Goal: Information Seeking & Learning: Learn about a topic

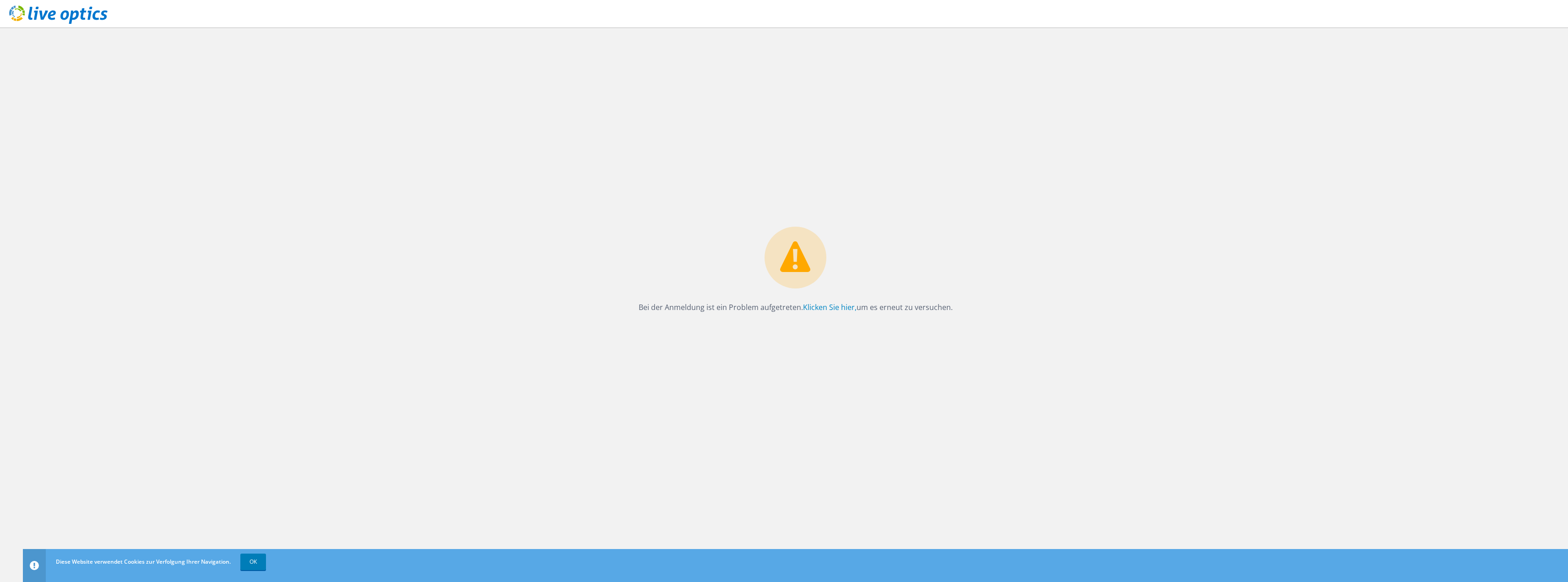
click at [67, 17] on use at bounding box center [58, 15] width 98 height 18
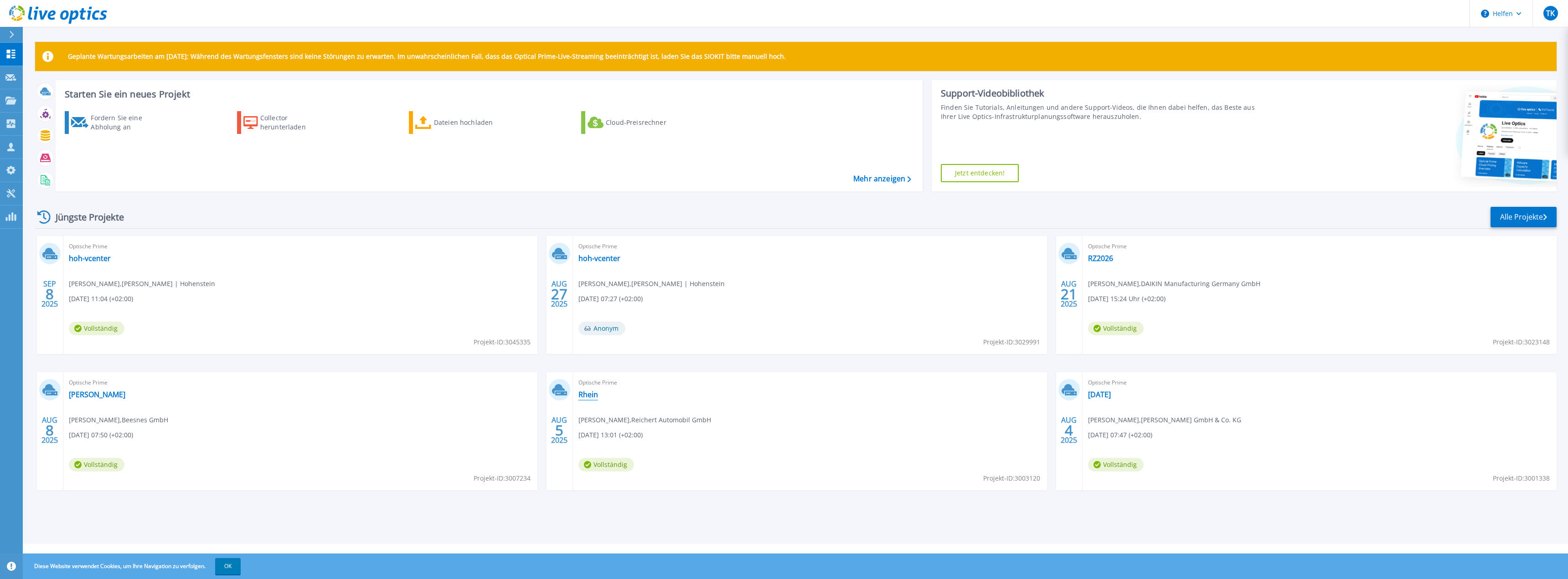
click at [588, 392] on font "Rhein" at bounding box center [588, 394] width 19 height 10
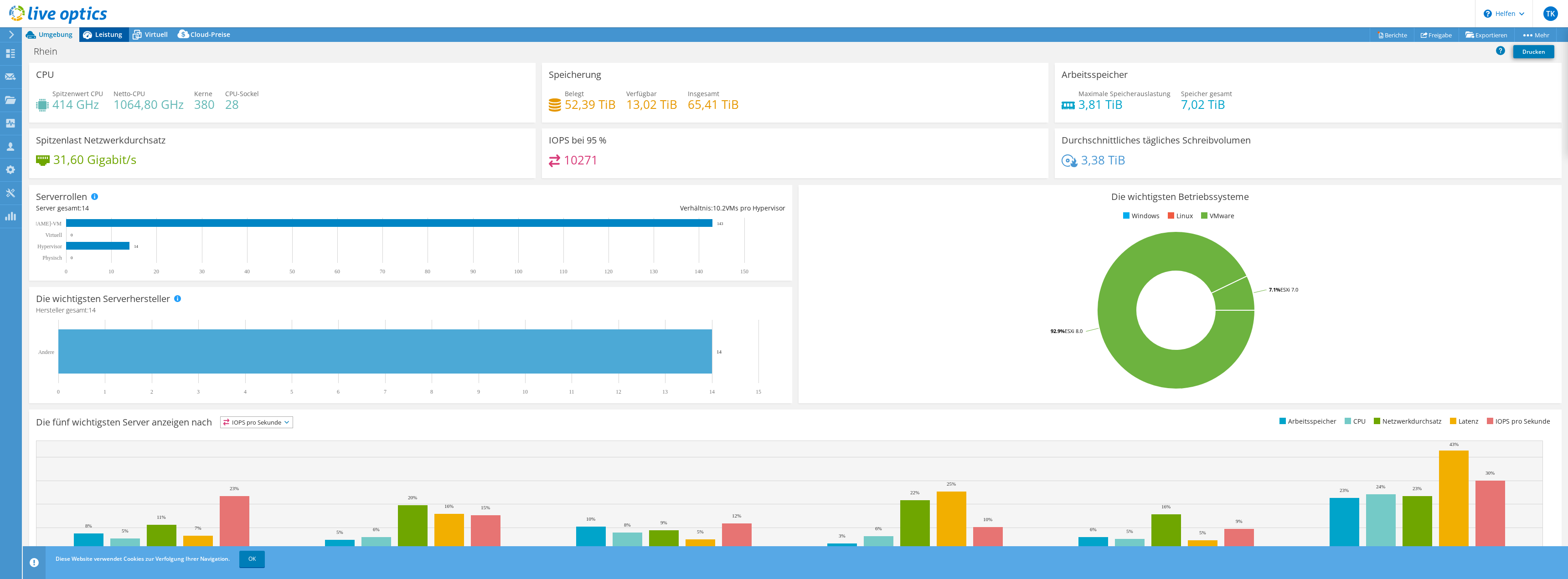
click at [111, 36] on font "Leistung" at bounding box center [109, 34] width 27 height 9
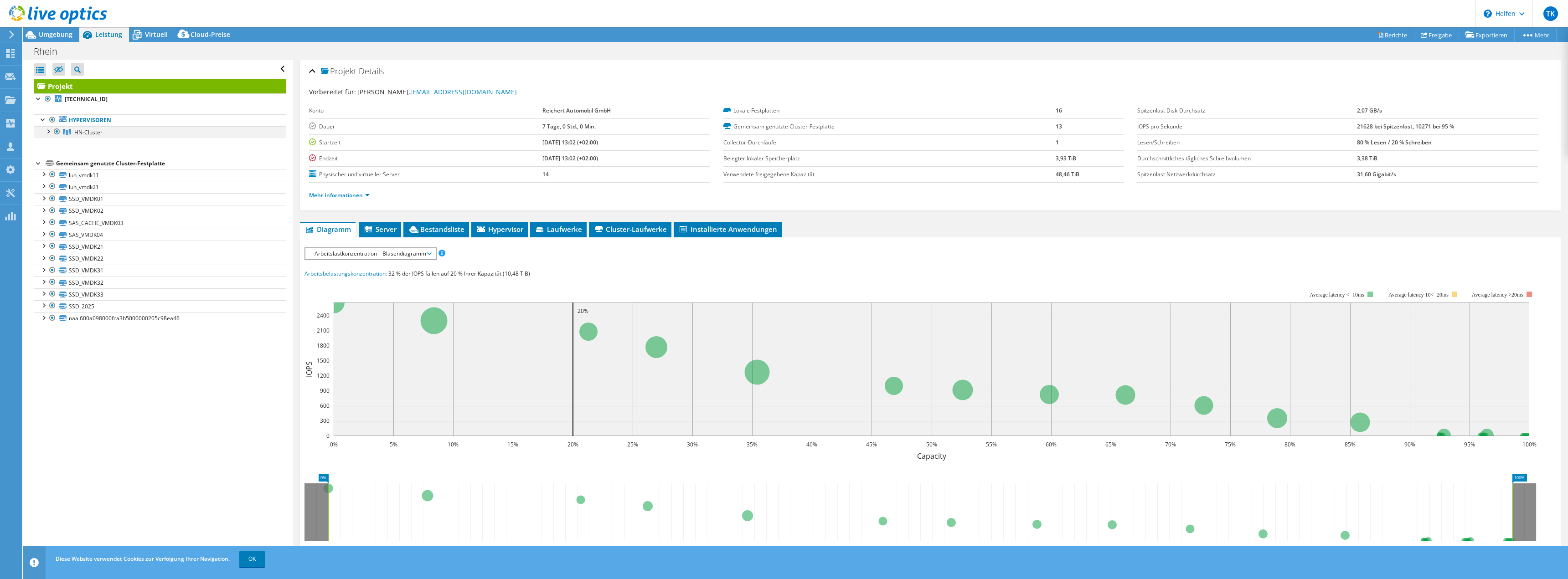
click at [46, 129] on div at bounding box center [47, 130] width 9 height 9
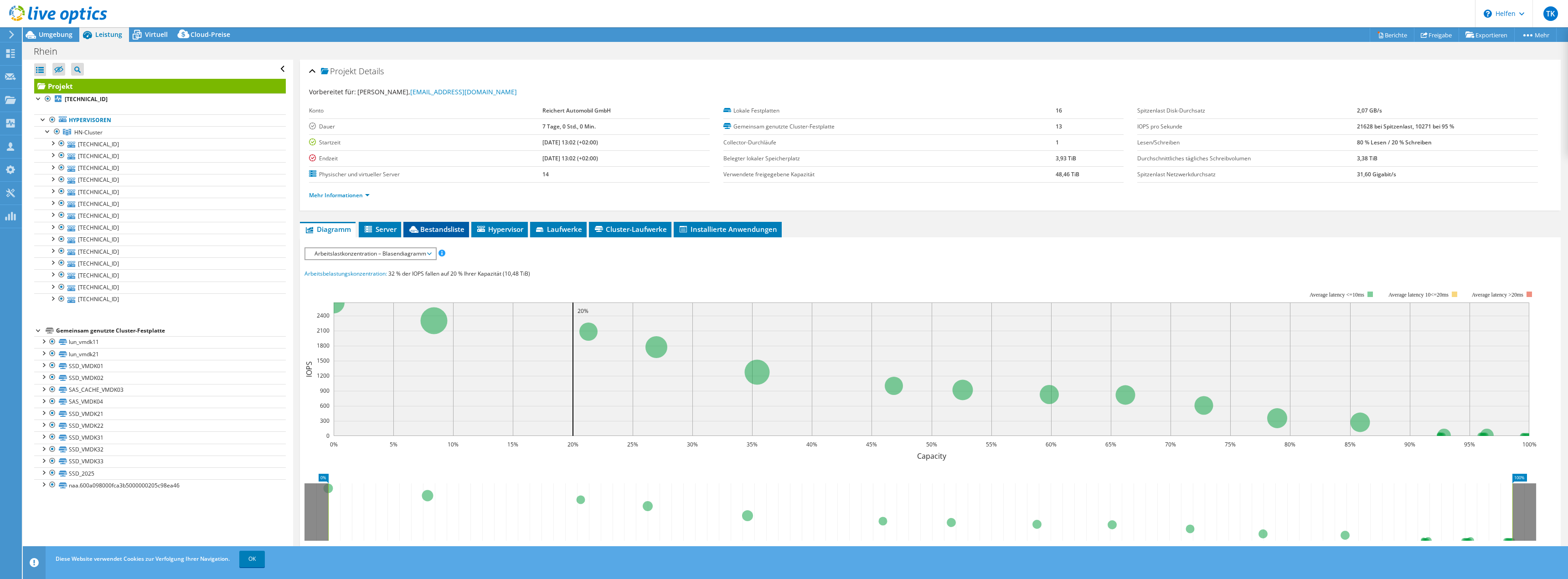
click at [435, 224] on li "Bestandsliste" at bounding box center [436, 229] width 66 height 15
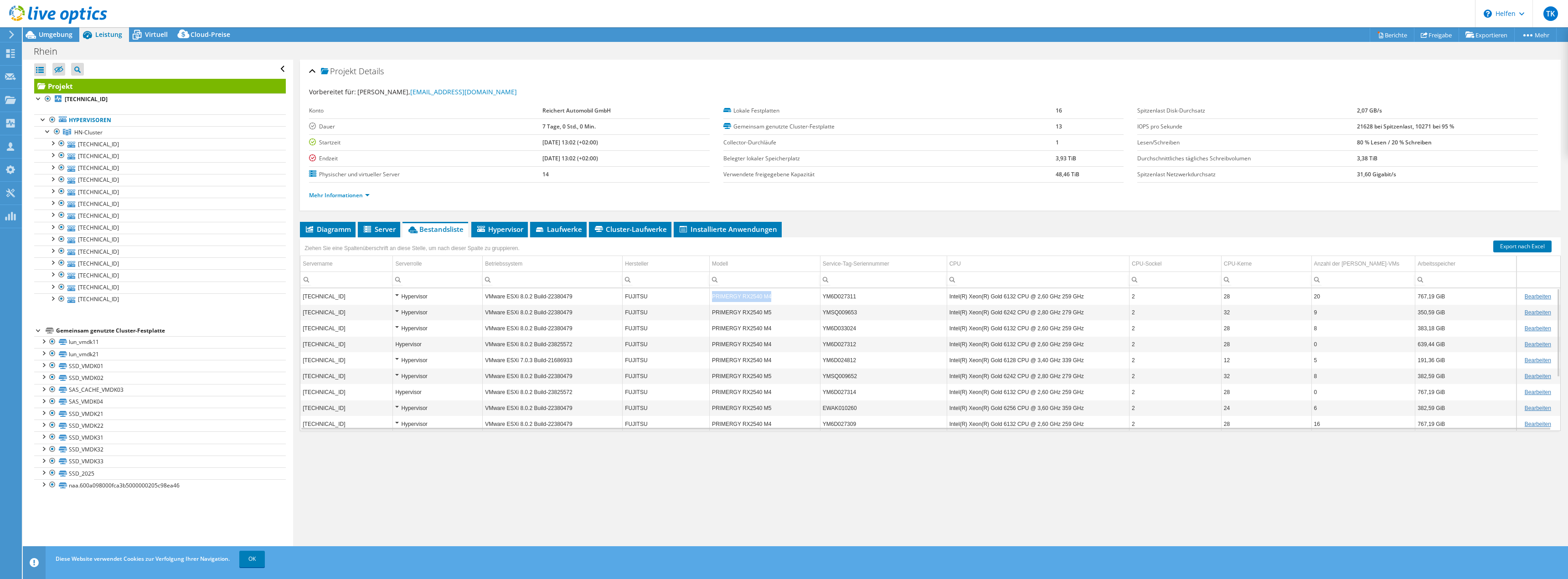
drag, startPoint x: 771, startPoint y: 297, endPoint x: 702, endPoint y: 298, distance: 69.0
click at [702, 298] on tr "[TECHNICAL_ID] Hypervisor VMware ESXi 8.0.2 Build-22380479 FUJITSU PRIMERGY RX2…" at bounding box center [930, 296] width 1260 height 16
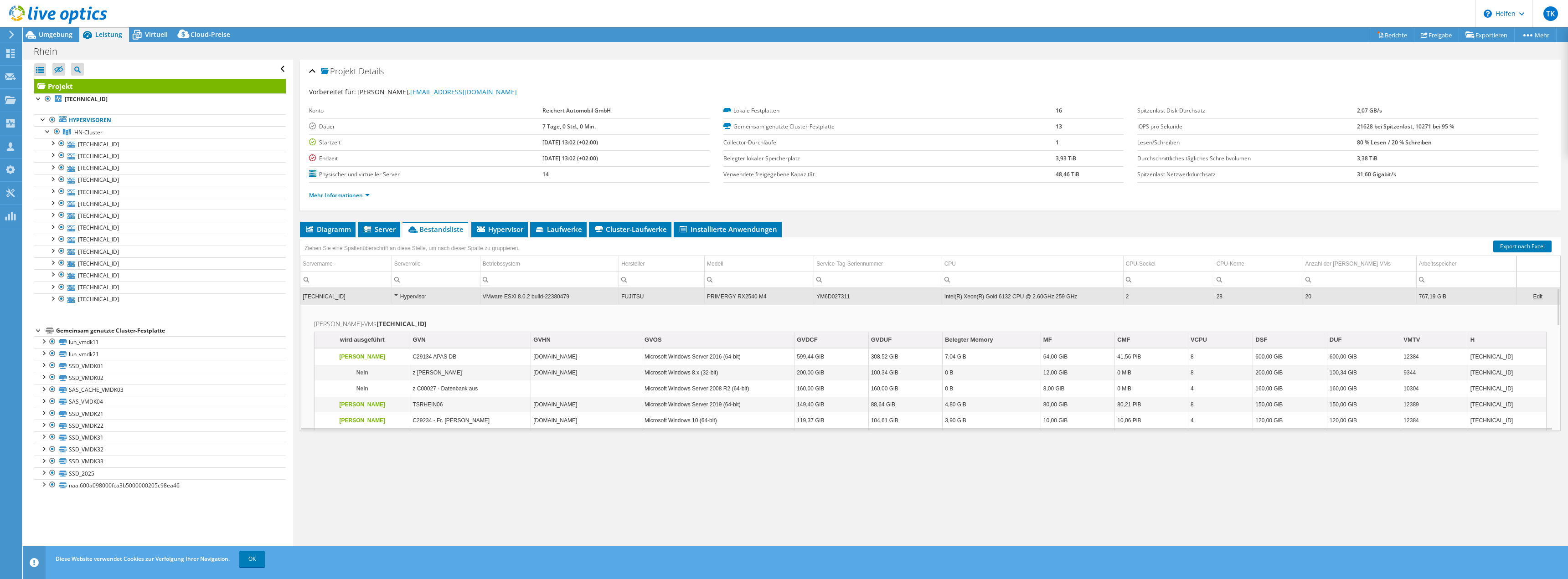
drag, startPoint x: 733, startPoint y: 298, endPoint x: 761, endPoint y: 289, distance: 29.4
click at [761, 289] on td "PRIMERGY RX2540 M4" at bounding box center [760, 296] width 110 height 16
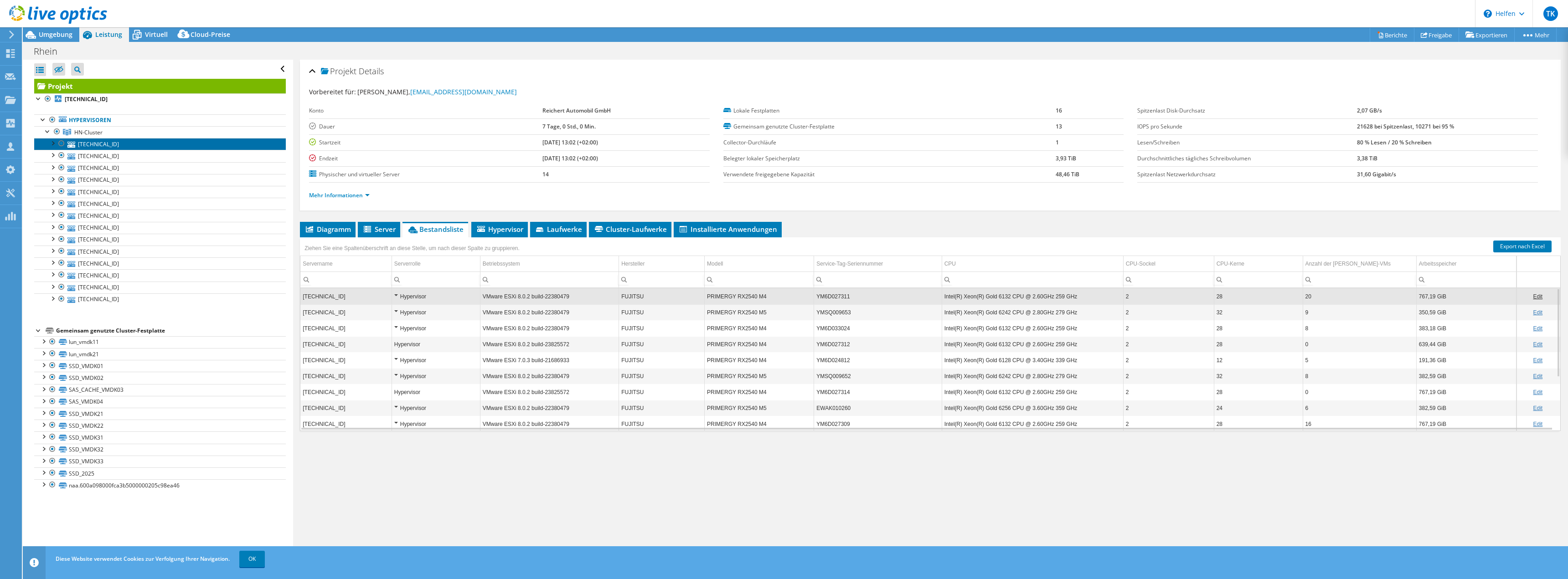
click at [97, 141] on font "[TECHNICAL_ID]" at bounding box center [98, 144] width 41 height 8
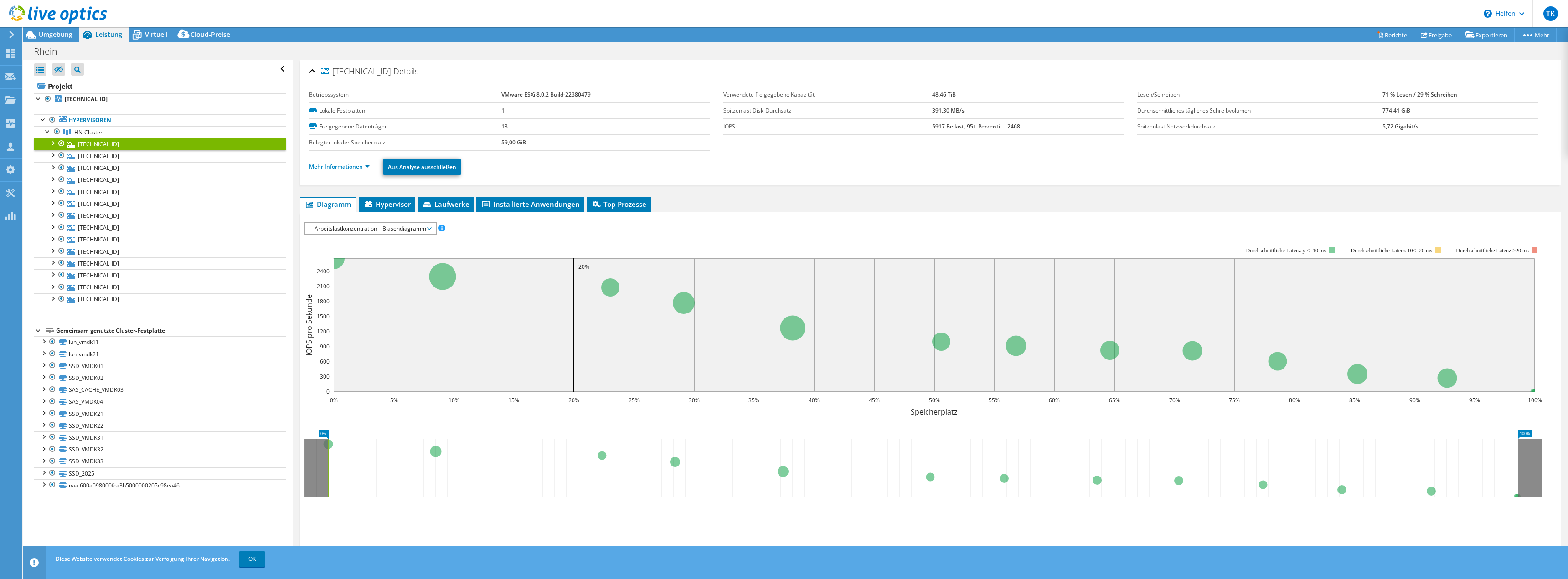
click at [409, 231] on font "Arbeitslastkonzentration – Blasendiagramm" at bounding box center [370, 228] width 111 height 8
click at [416, 295] on li "CPU-Prozentwert" at bounding box center [370, 294] width 130 height 11
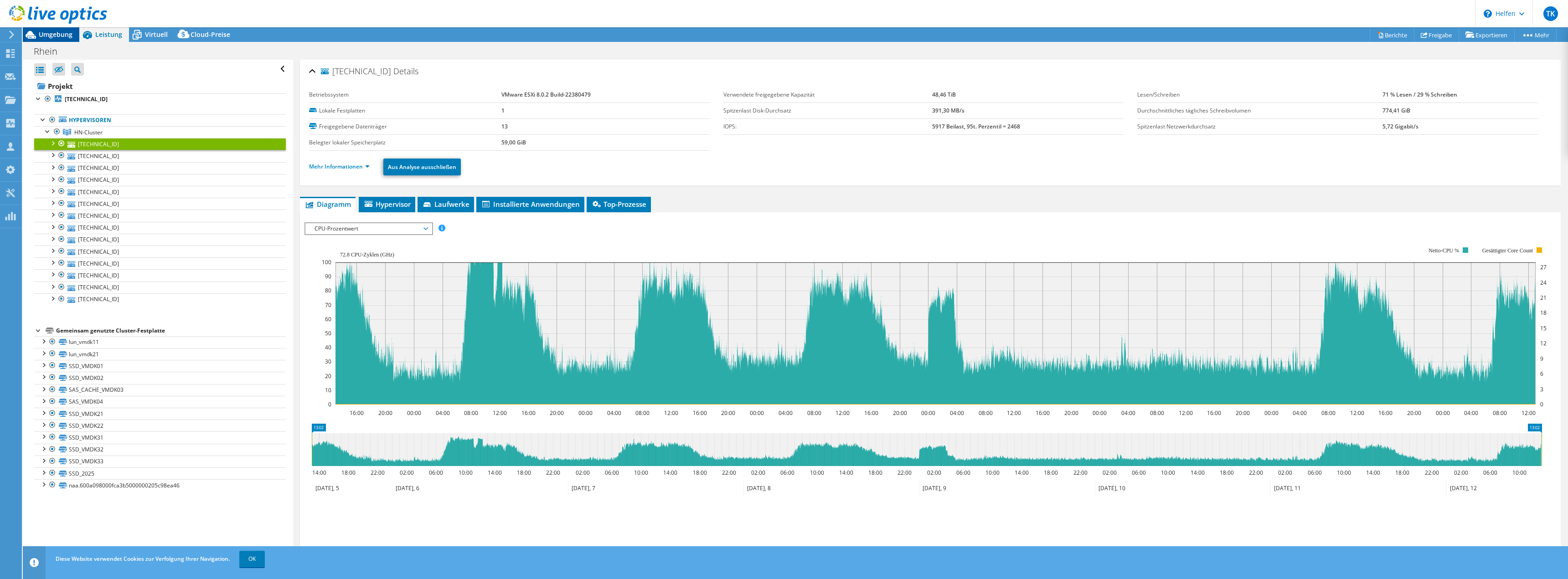
click at [65, 36] on font "Umgebung" at bounding box center [55, 34] width 33 height 9
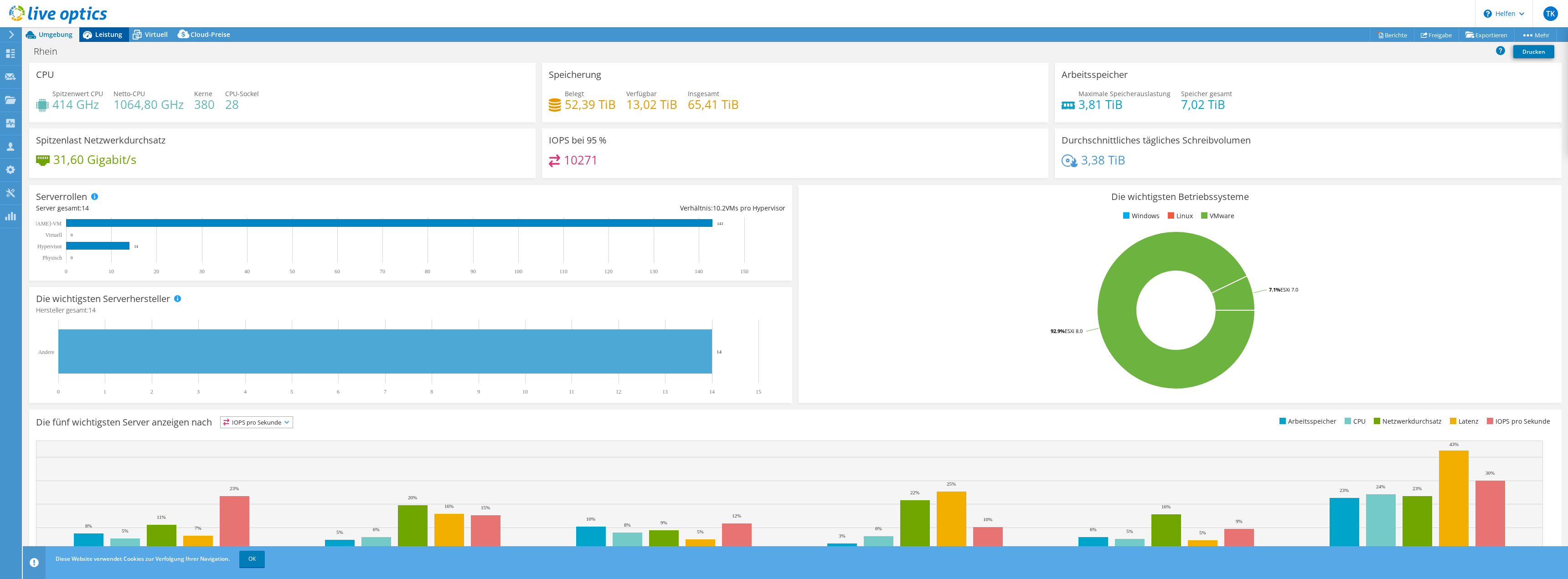
click at [110, 37] on font "Leistung" at bounding box center [109, 34] width 27 height 9
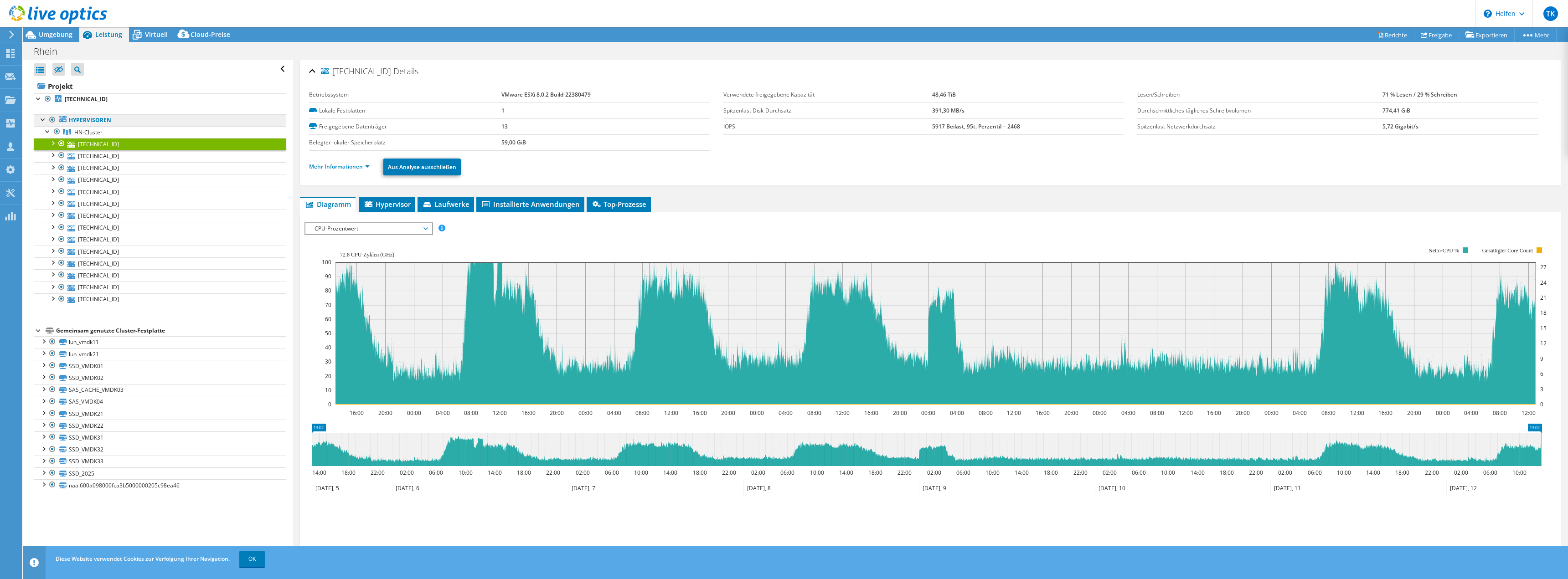
click at [92, 120] on font "Hypervisoren" at bounding box center [90, 120] width 43 height 8
click at [91, 99] on font "[TECHNICAL_ID]" at bounding box center [86, 99] width 43 height 8
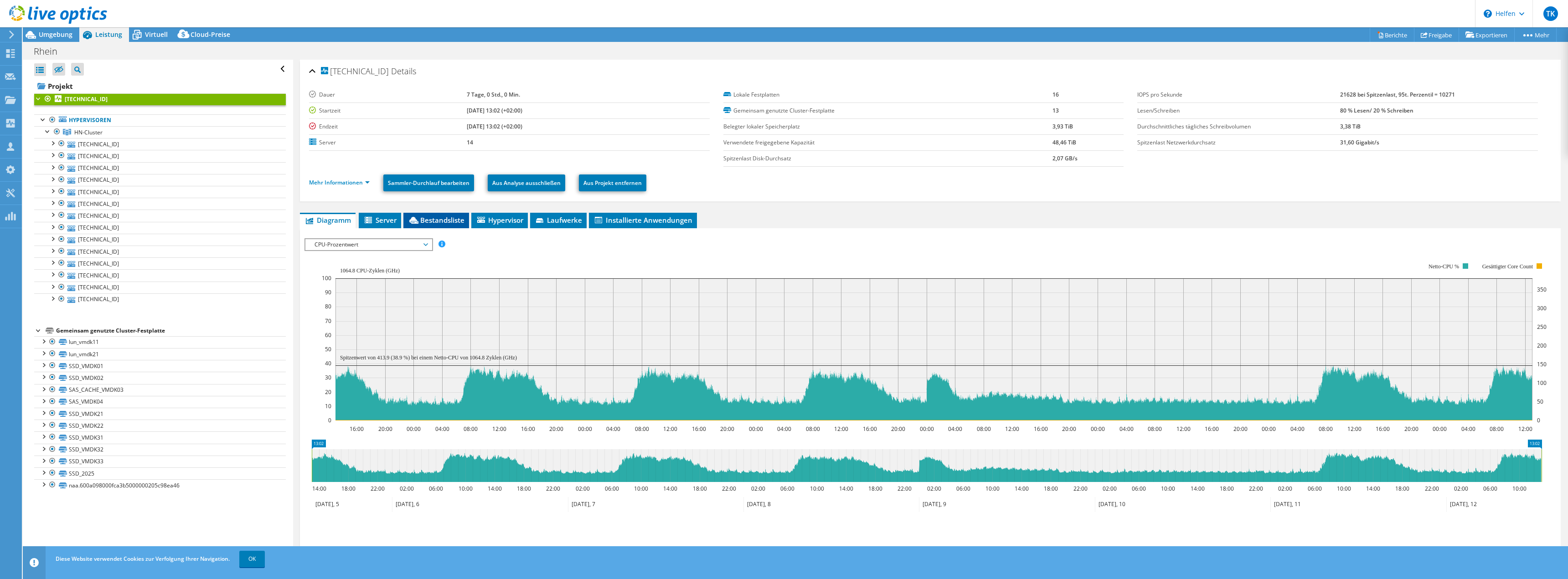
click at [449, 214] on li "Bestandsliste" at bounding box center [436, 220] width 66 height 15
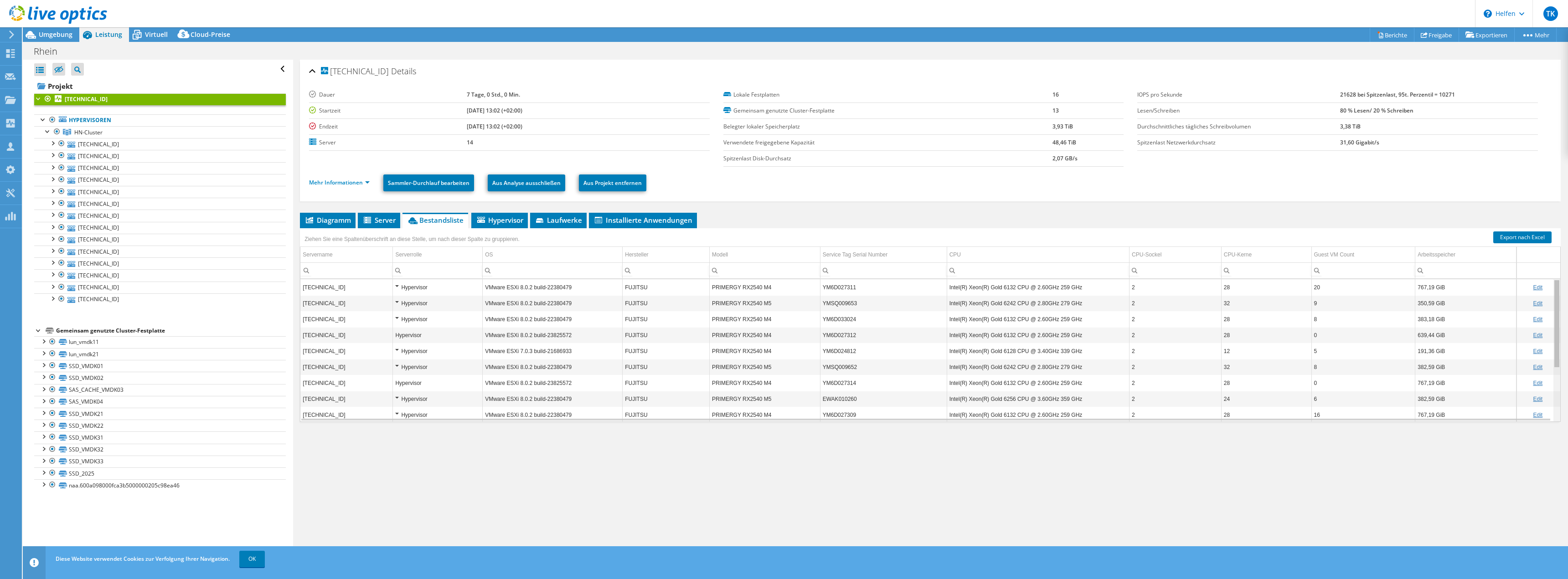
drag, startPoint x: 1551, startPoint y: 293, endPoint x: 1541, endPoint y: 292, distance: 10.0
click at [1541, 292] on body "TK Teammitglied [PERSON_NAME] [PERSON_NAME][EMAIL_ADDRESS][DOMAIN_NAME] Bechtle…" at bounding box center [784, 290] width 1568 height 579
